Goal: Task Accomplishment & Management: Use online tool/utility

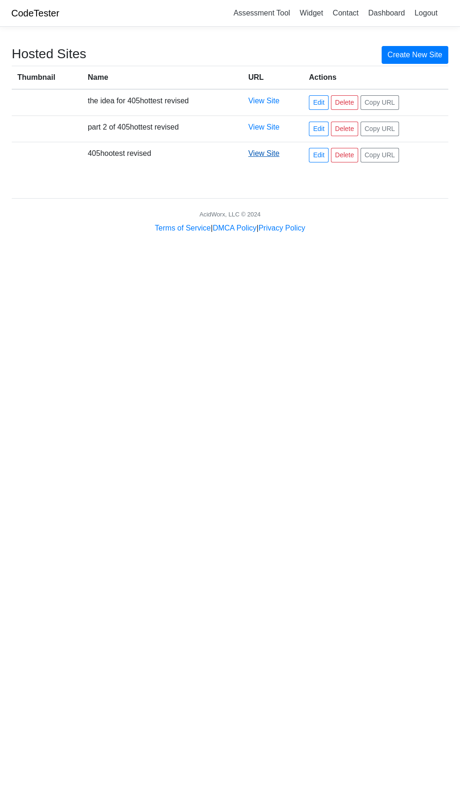
click at [263, 154] on link "View Site" at bounding box center [263, 153] width 31 height 8
click at [267, 127] on link "View Site" at bounding box center [263, 127] width 31 height 8
click at [270, 153] on link "View Site" at bounding box center [263, 153] width 31 height 8
click at [264, 128] on link "View Site" at bounding box center [263, 127] width 31 height 8
click at [265, 153] on link "View Site" at bounding box center [263, 153] width 31 height 8
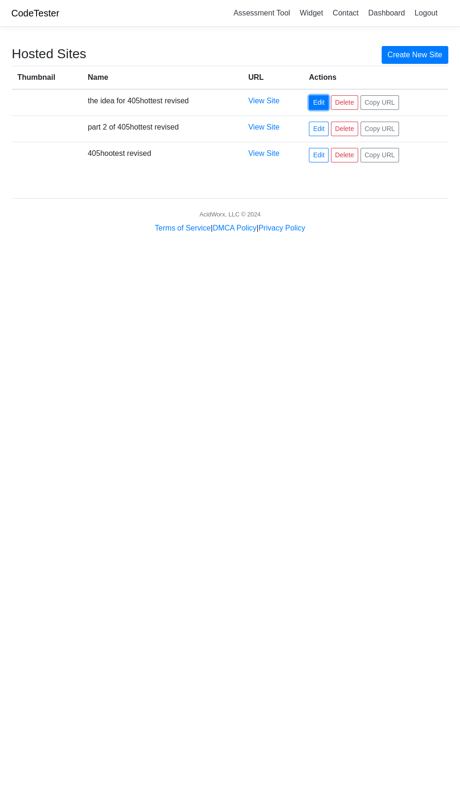
click at [324, 97] on link "Edit" at bounding box center [319, 102] width 20 height 15
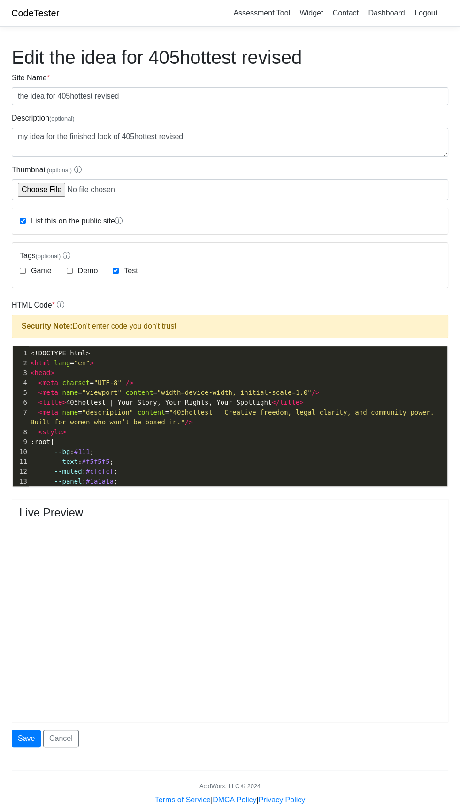
click at [165, 462] on pre "--text : #f5f5f5 ;" at bounding box center [238, 462] width 419 height 10
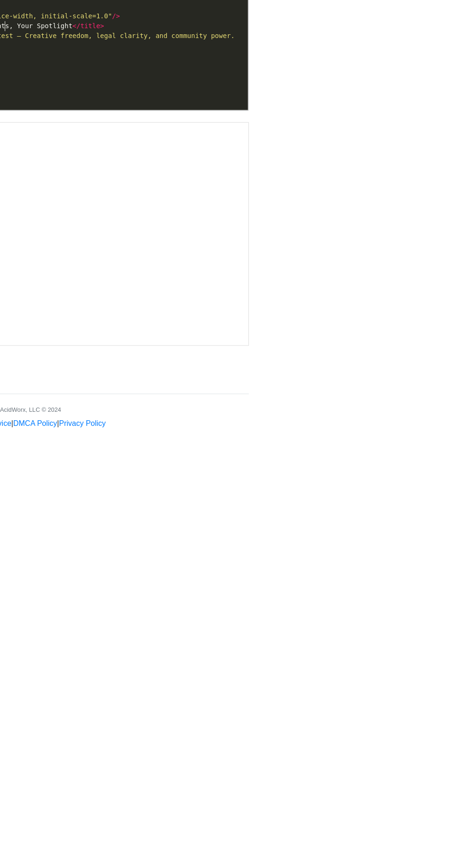
scroll to position [1, 0]
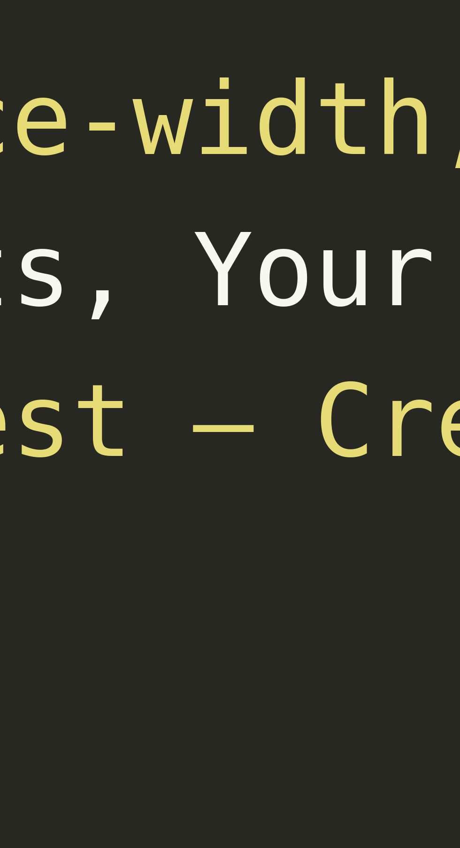
type textarea "<!DOCTYPE html> <html lang="en"> <head> <meta charset="UTF-8" /> <meta name="vi…"
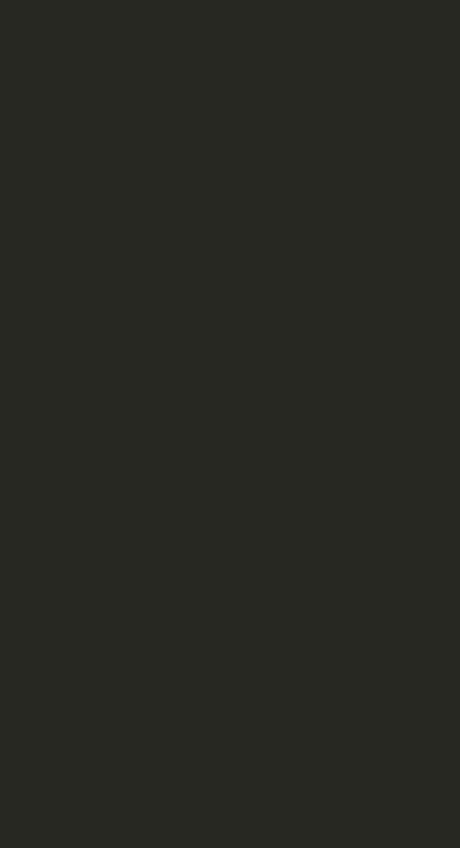
click at [217, 397] on div "1 if ( b ) b . style . display 1 ​" at bounding box center [237, 423] width 449 height 154
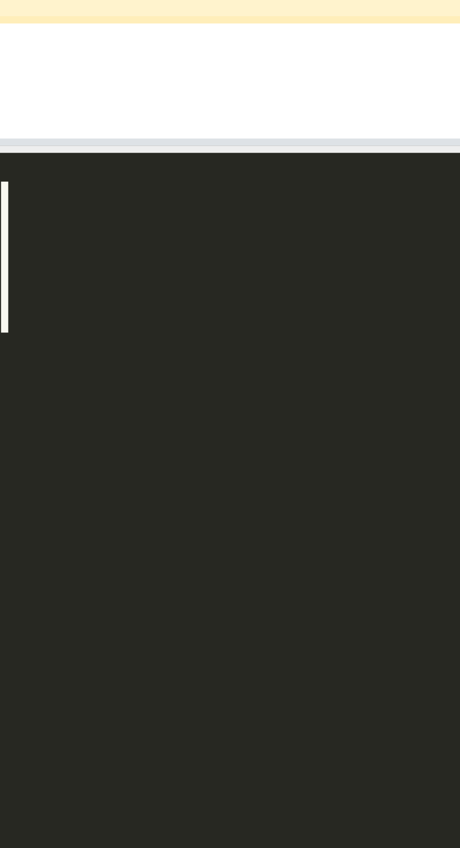
type textarea "​"
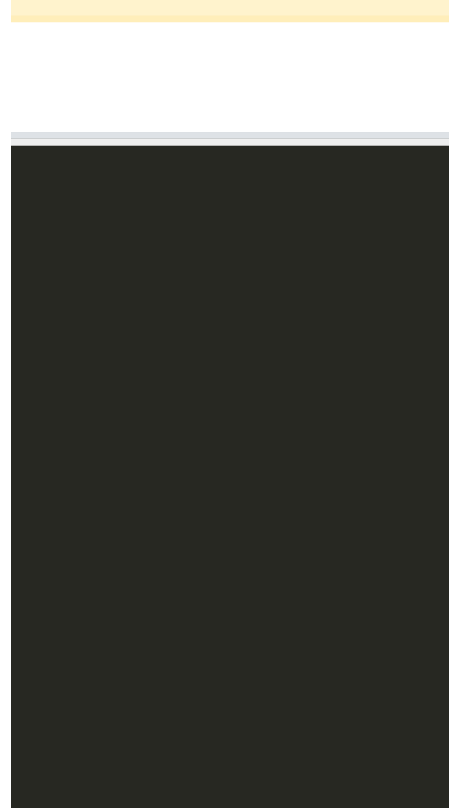
scroll to position [474, 0]
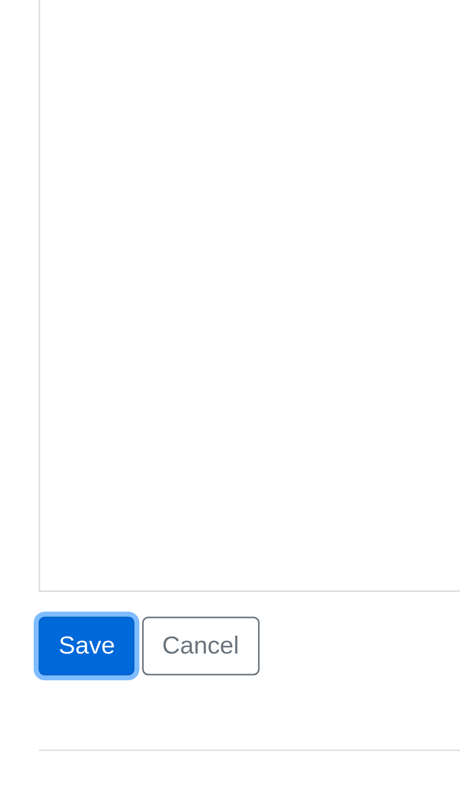
click at [24, 737] on button "Save" at bounding box center [26, 738] width 29 height 18
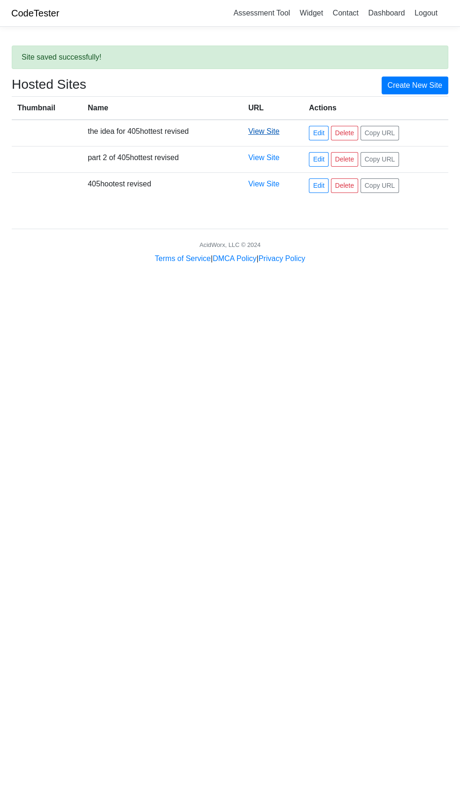
click at [263, 134] on link "View Site" at bounding box center [263, 131] width 31 height 8
click at [327, 131] on link "Edit" at bounding box center [319, 133] width 20 height 15
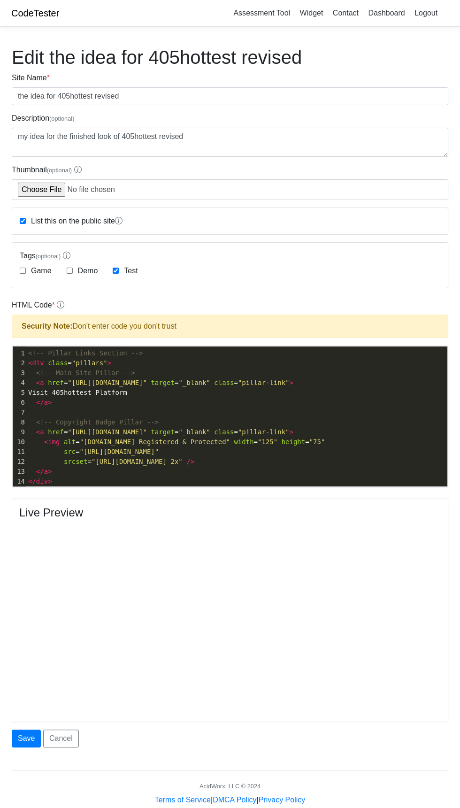
click at [159, 448] on span ""https://static.copyrighted.com/badges/125x75/01.png"" at bounding box center [119, 452] width 79 height 8
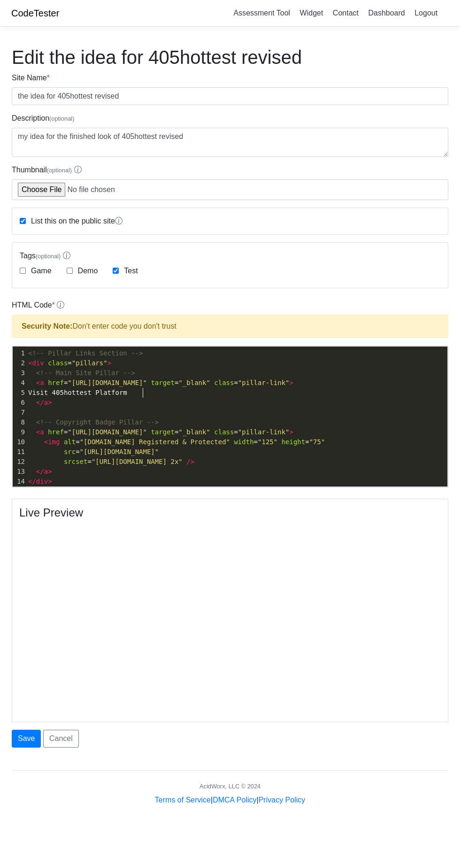
scroll to position [0, 0]
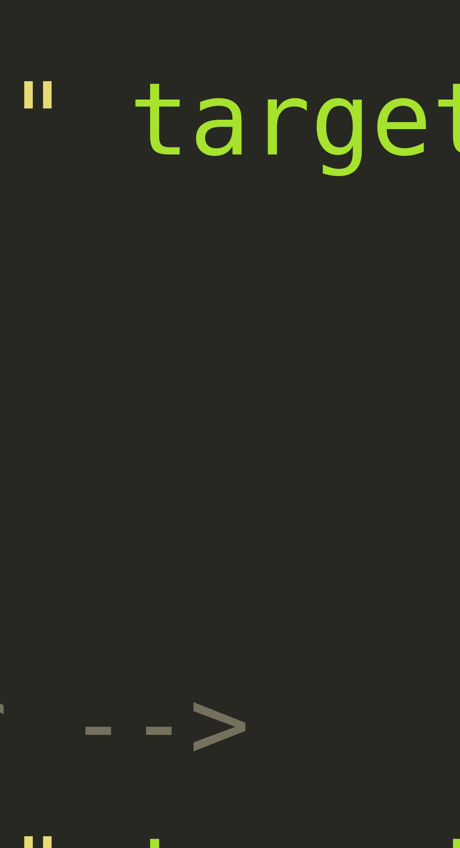
type textarea "<!-- Pillar Links Section --> <div class="pillars"> <!-- Main Site Pillar --> <…"
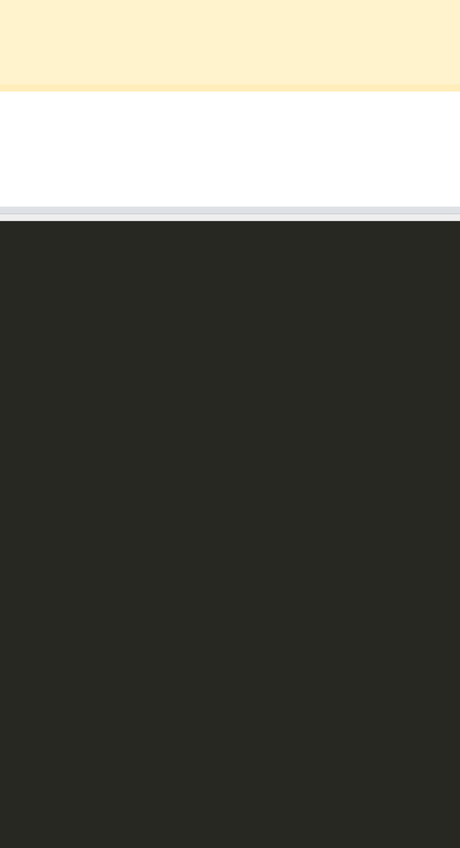
click at [153, 351] on pre "​" at bounding box center [236, 353] width 421 height 10
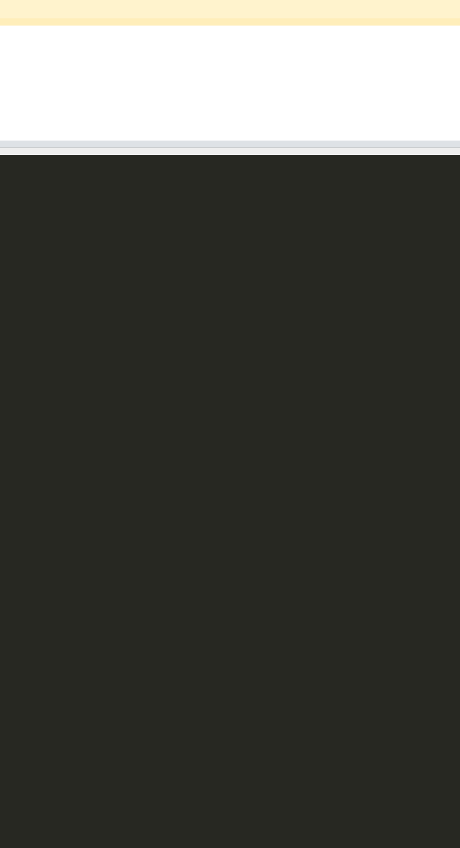
type textarea "​"
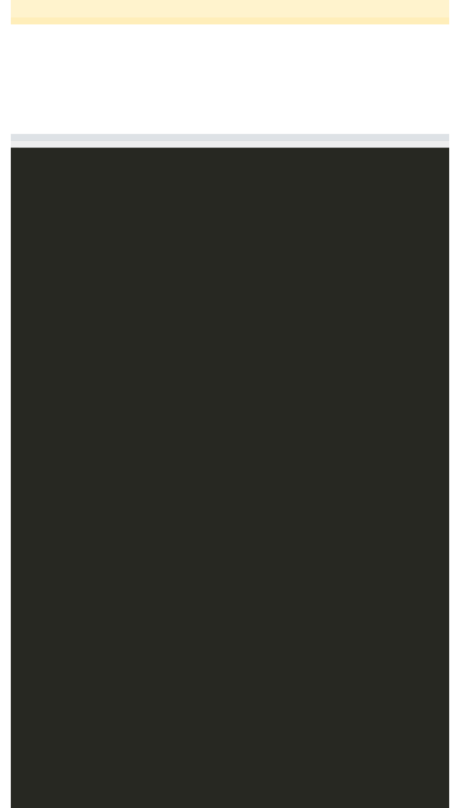
scroll to position [1145, 0]
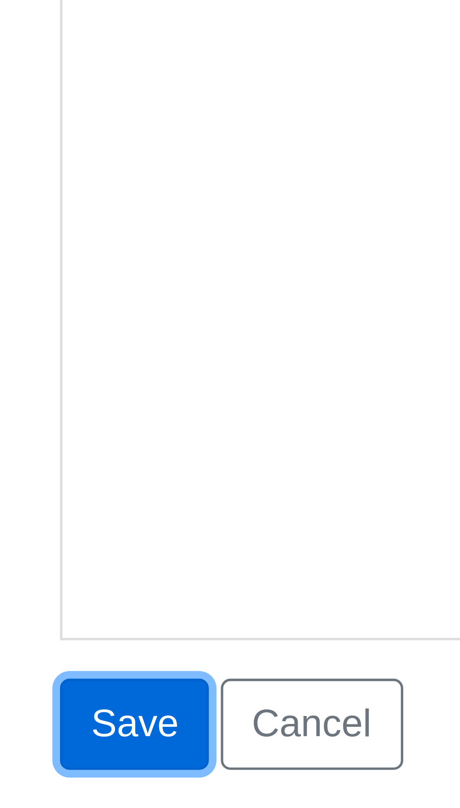
click at [27, 740] on button "Save" at bounding box center [26, 738] width 29 height 18
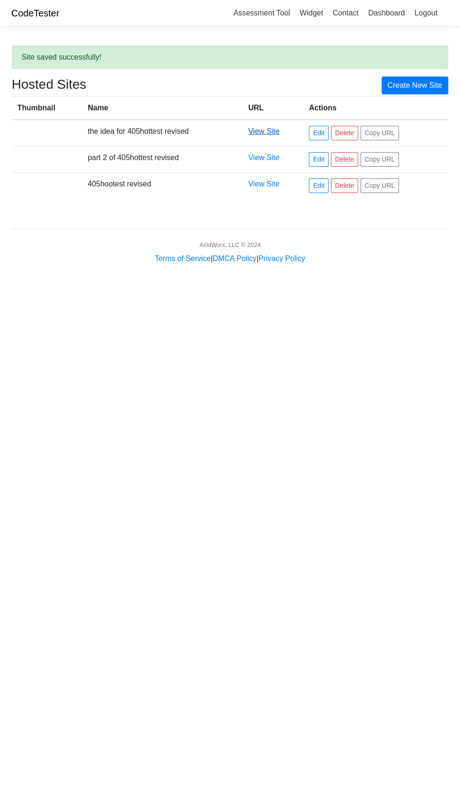
click at [260, 128] on link "View Site" at bounding box center [263, 131] width 31 height 8
click at [323, 137] on link "Edit" at bounding box center [319, 133] width 20 height 15
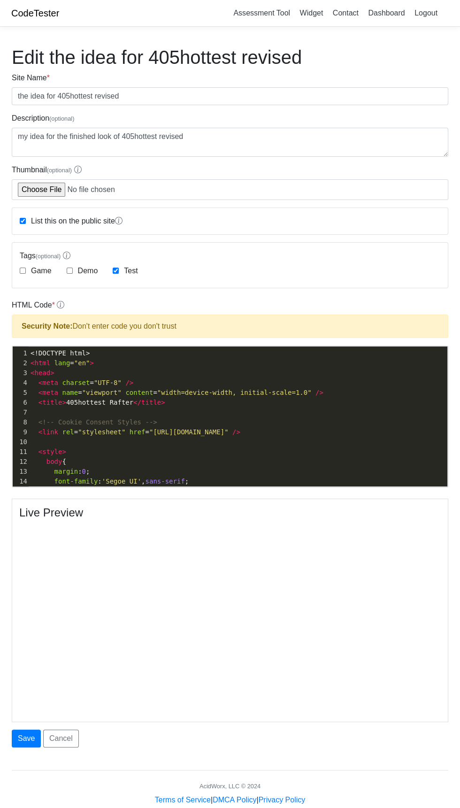
click at [252, 432] on pre "< link rel = "stylesheet" href = "[URL][DOMAIN_NAME]" />" at bounding box center [238, 432] width 419 height 10
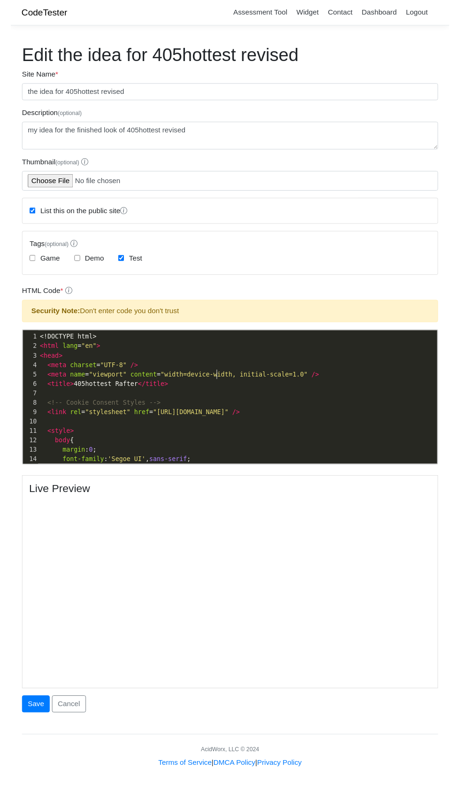
scroll to position [0, 0]
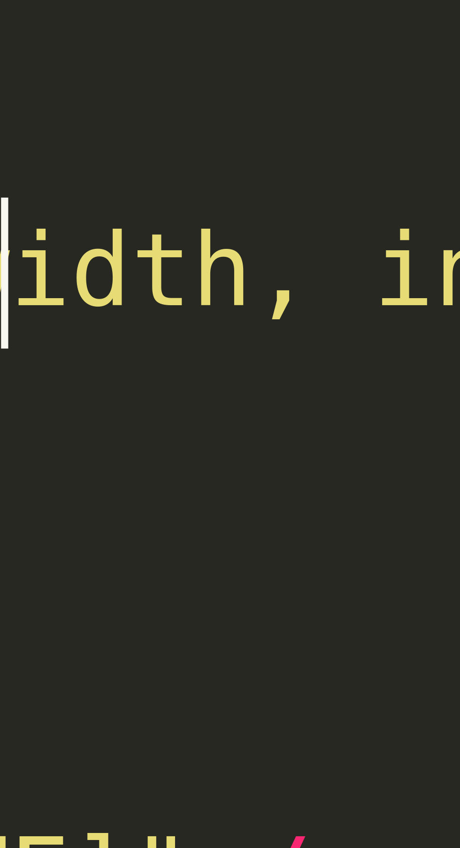
type textarea "<!DOCTYPE html> <html lang="en"> <head> <meta charset="UTF-8" /> <meta name="vi…"
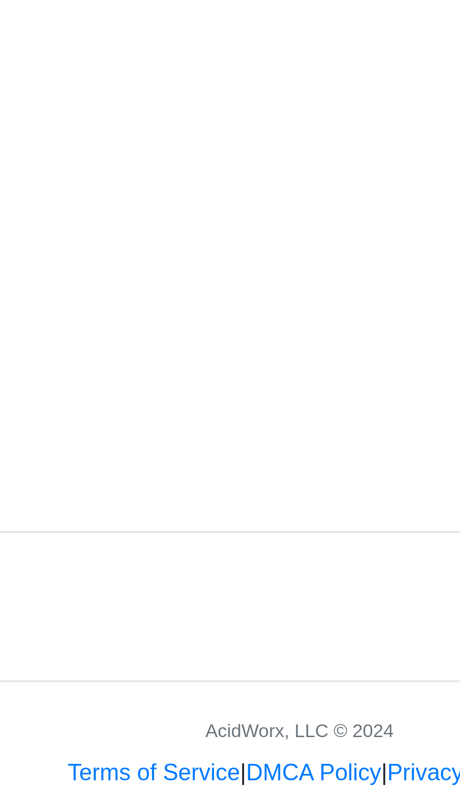
scroll to position [19, 0]
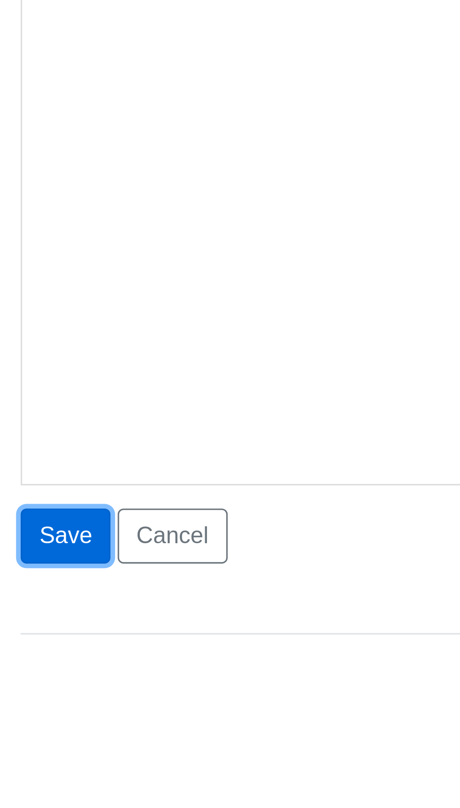
click at [22, 719] on button "Save" at bounding box center [26, 719] width 29 height 18
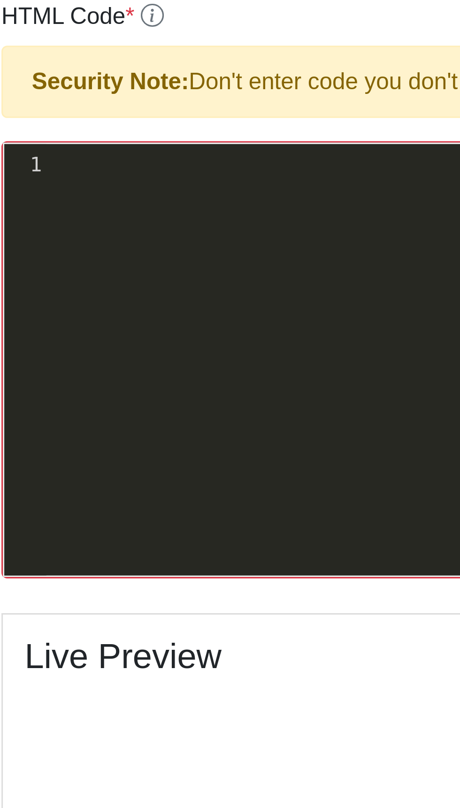
scroll to position [18, 0]
